Goal: Navigation & Orientation: Understand site structure

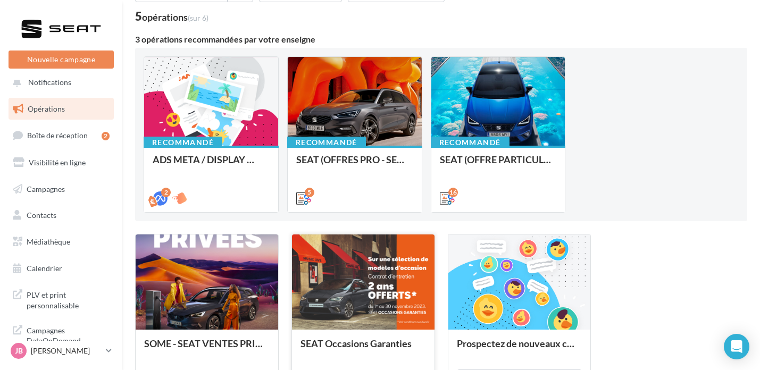
scroll to position [180, 0]
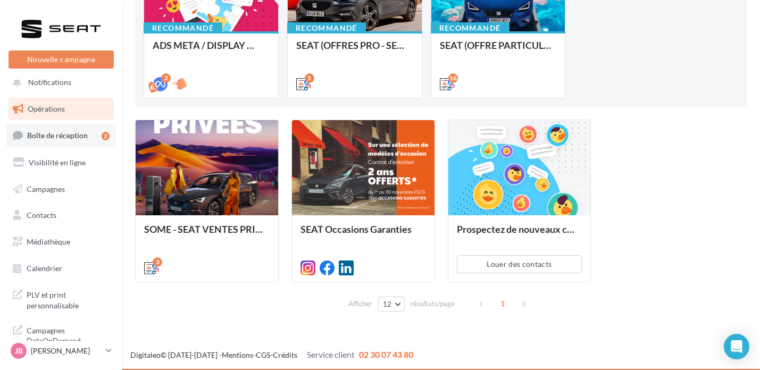
click at [54, 134] on span "Boîte de réception" at bounding box center [57, 135] width 61 height 9
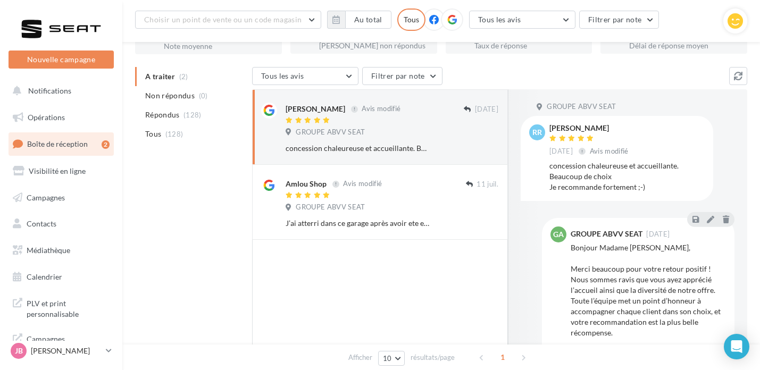
scroll to position [87, 0]
click at [55, 263] on ul "Opérations Boîte de réception 2 Visibilité en ligne Campagnes Contacts Mes cibl…" at bounding box center [61, 197] width 114 height 190
click at [63, 250] on span "Médiathèque" at bounding box center [49, 250] width 44 height 9
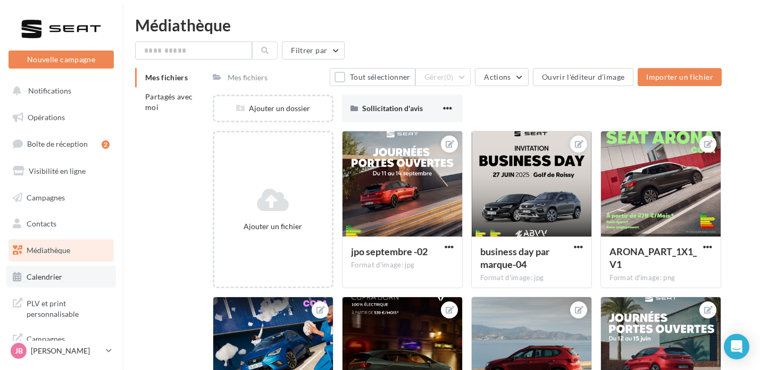
click at [94, 279] on link "Calendrier" at bounding box center [60, 277] width 109 height 22
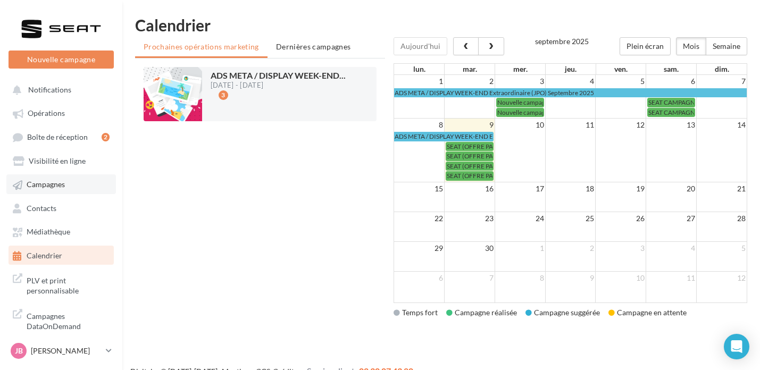
click at [108, 193] on link "Campagnes" at bounding box center [60, 183] width 109 height 19
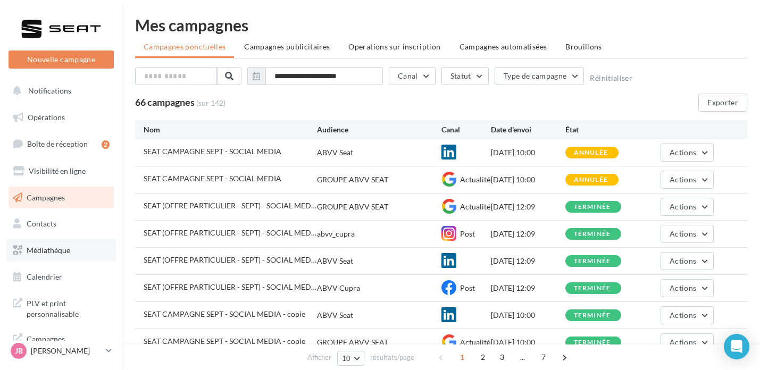
click at [60, 251] on span "Médiathèque" at bounding box center [49, 250] width 44 height 9
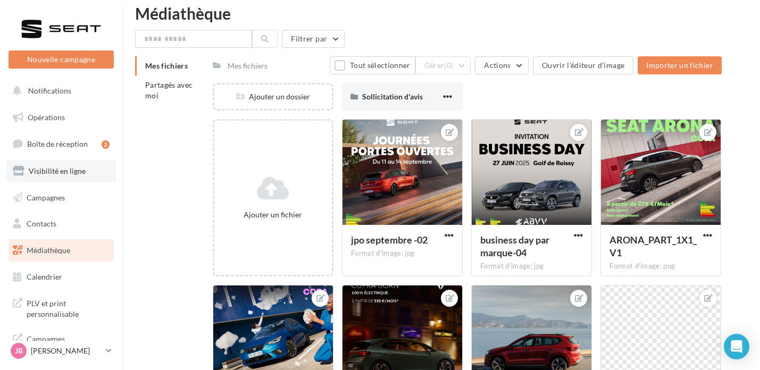
scroll to position [12, 0]
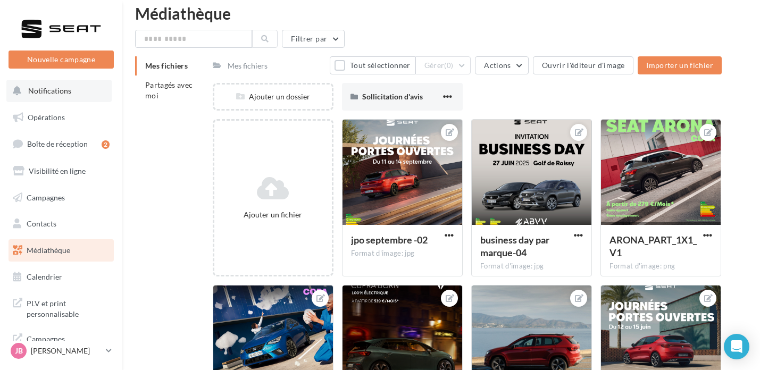
click at [86, 98] on button "Notifications" at bounding box center [58, 91] width 105 height 22
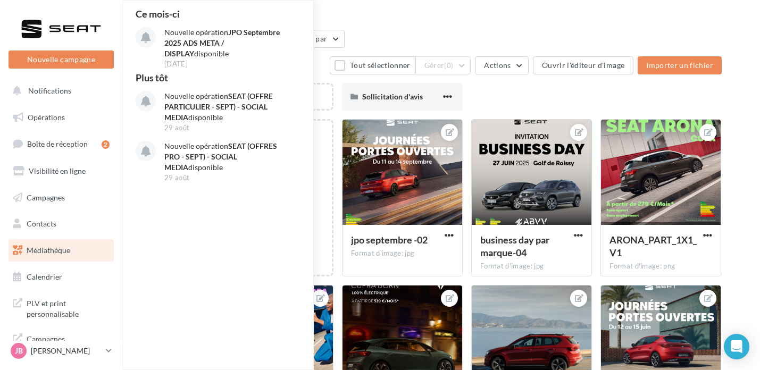
click at [403, 4] on html "Nouvelle campagne Nouvelle campagne Notifications Ce mois-ci Nouvelle opération…" at bounding box center [380, 173] width 760 height 370
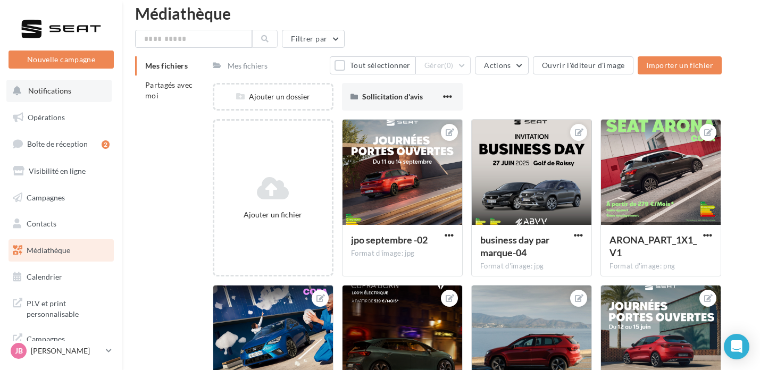
click at [87, 94] on button "Notifications" at bounding box center [58, 91] width 105 height 22
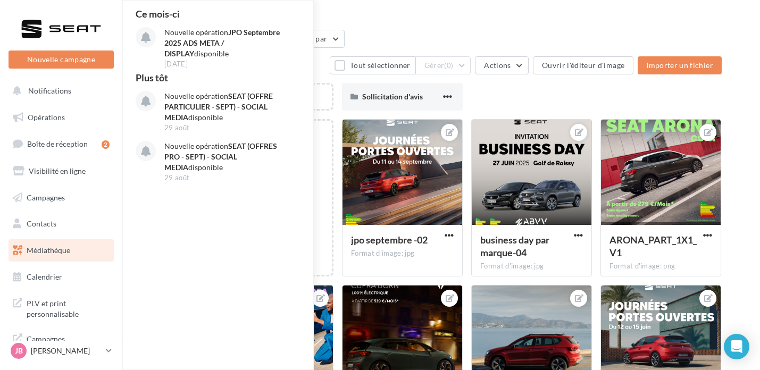
click at [66, 103] on ul "Opérations Boîte de réception 2 Visibilité en ligne Campagnes Contacts Mes cibl…" at bounding box center [61, 197] width 114 height 190
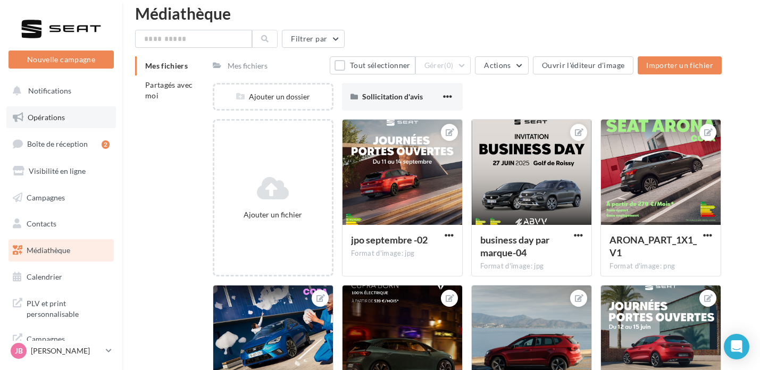
click at [52, 114] on span "Opérations" at bounding box center [46, 117] width 37 height 9
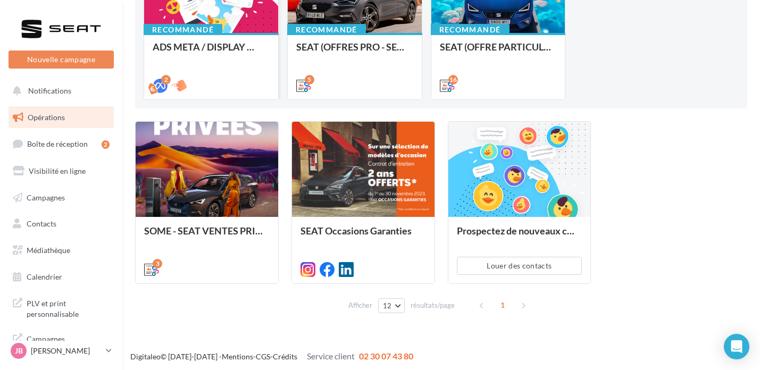
scroll to position [178, 0]
